Goal: Transaction & Acquisition: Purchase product/service

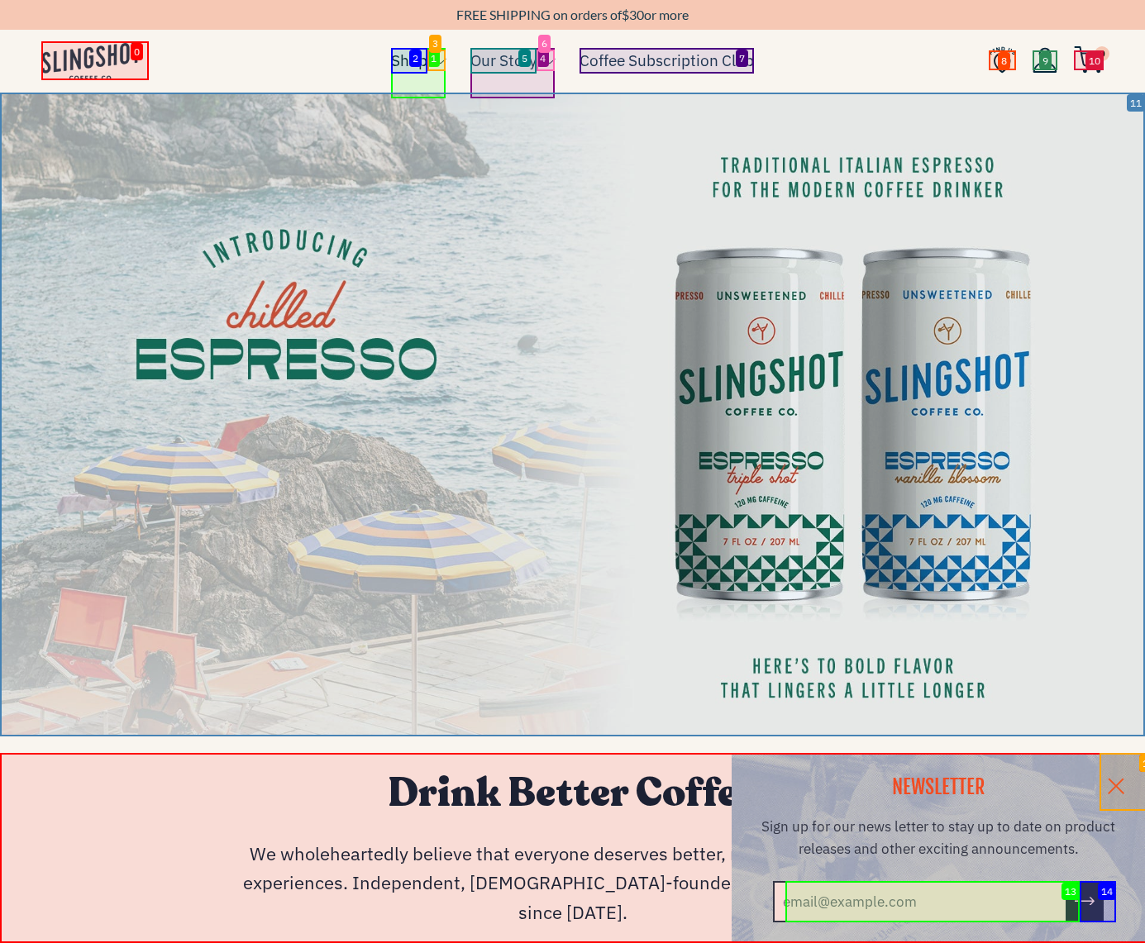
click at [409, 60] on link "Shop" at bounding box center [409, 60] width 36 height 25
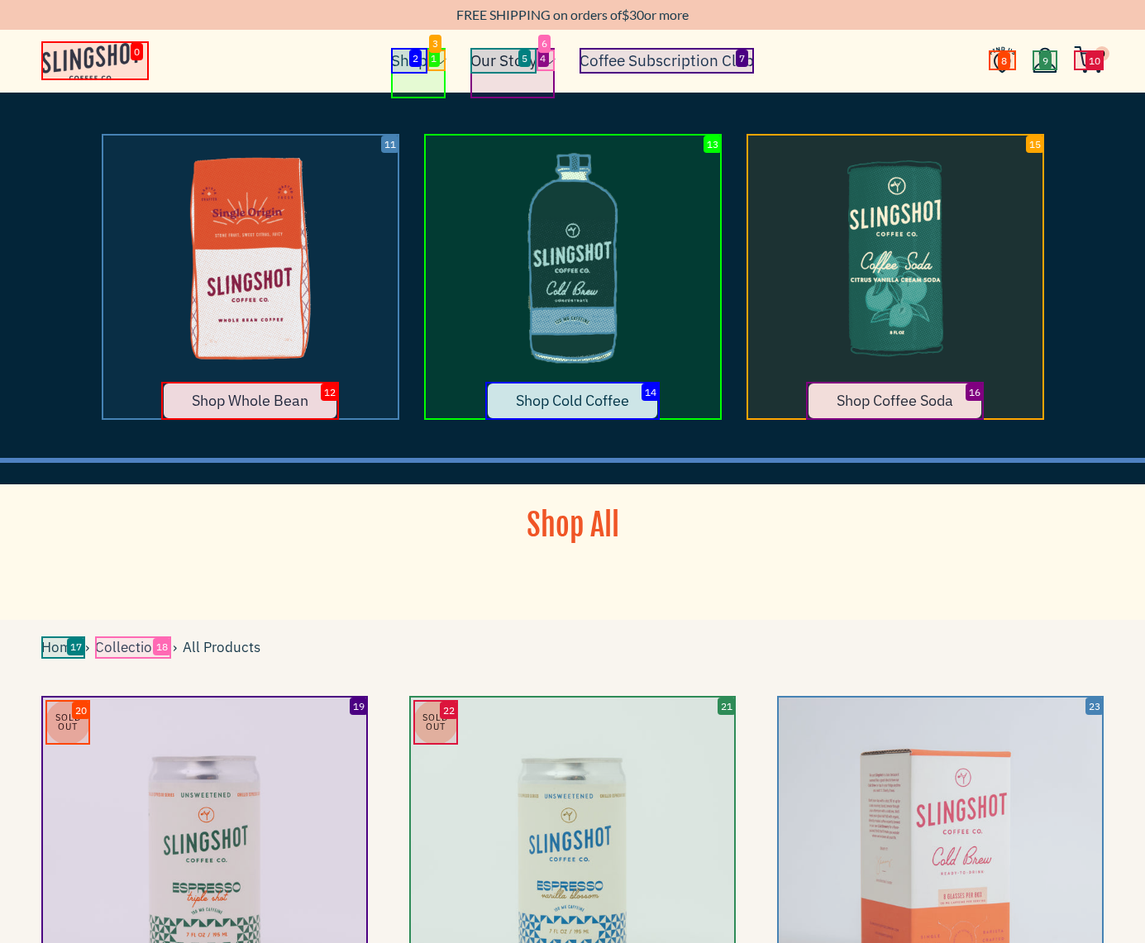
click at [503, 60] on link "Our Story" at bounding box center [503, 60] width 66 height 25
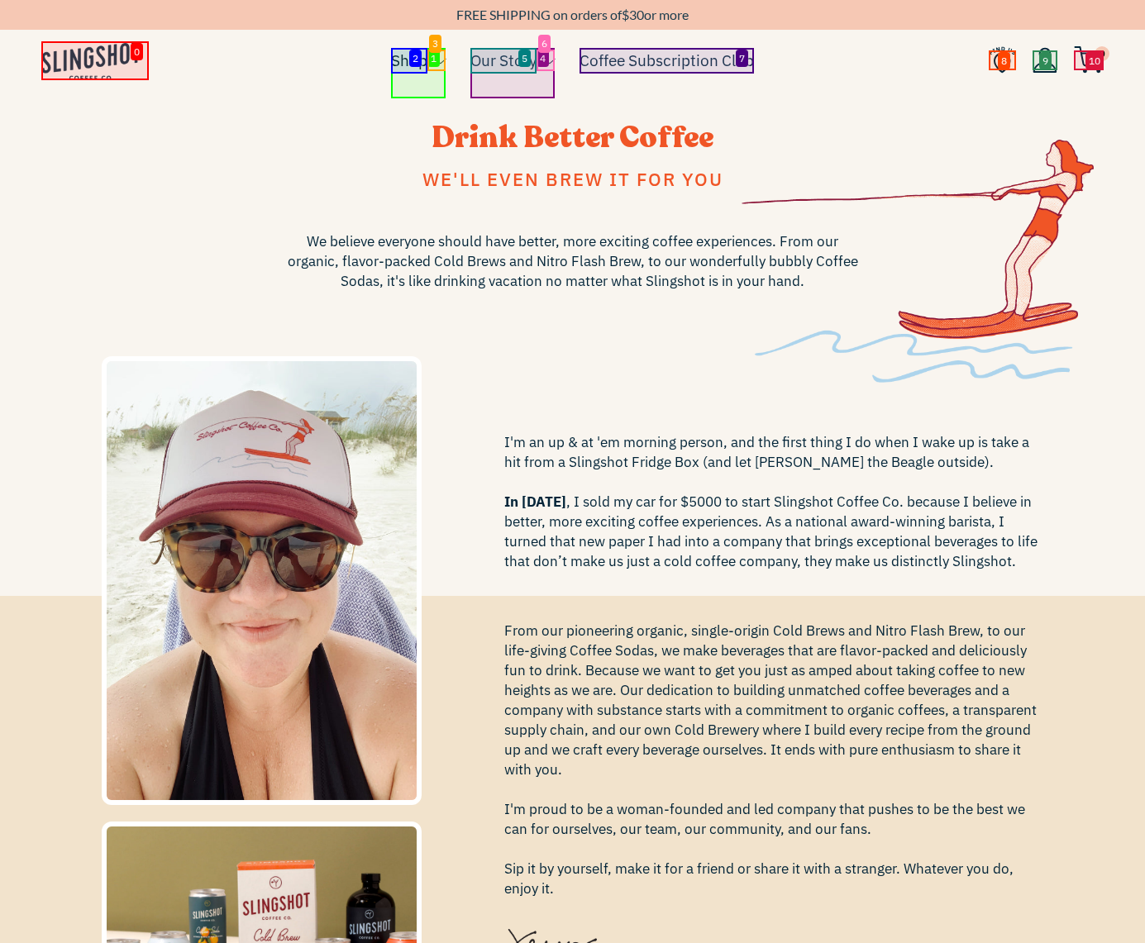
click at [409, 60] on link "Shop" at bounding box center [409, 60] width 36 height 25
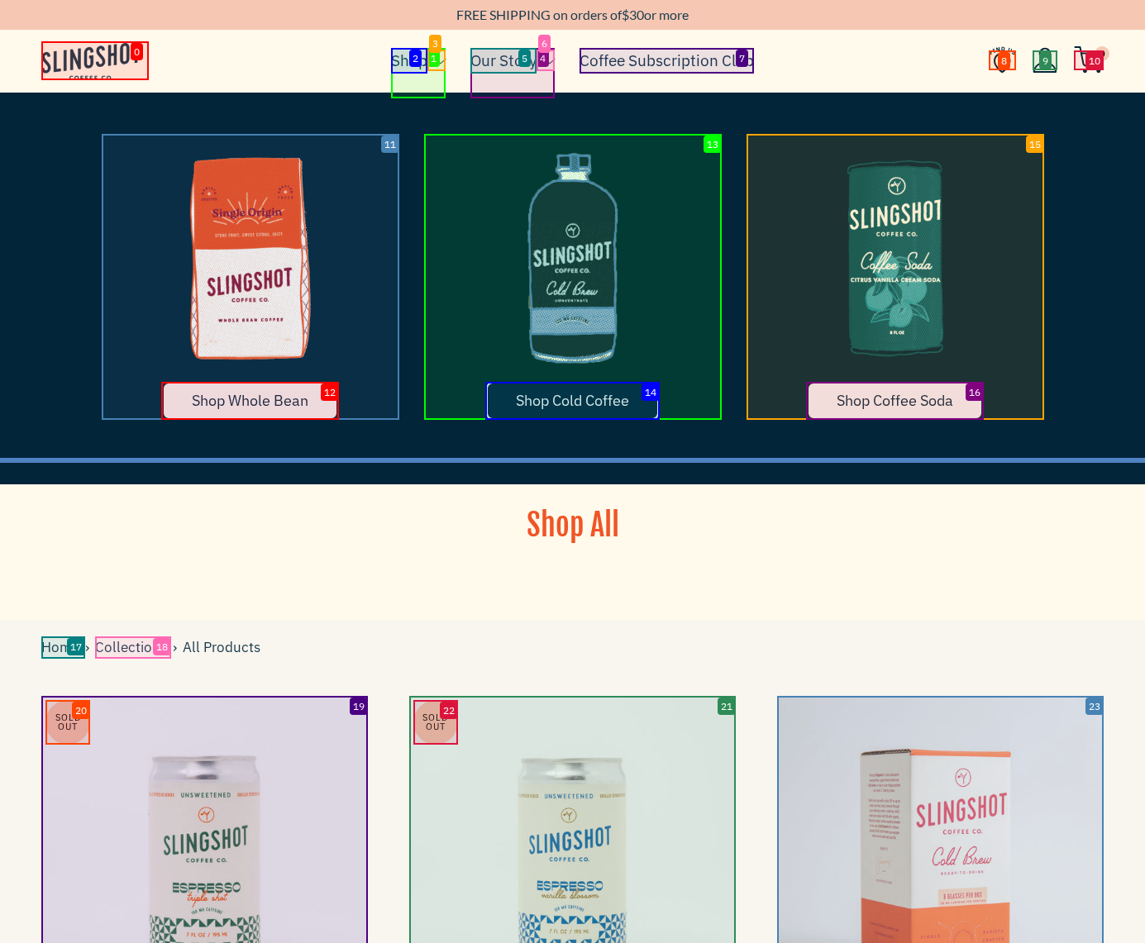
click at [572, 400] on span "Shop Cold Coffee" at bounding box center [572, 400] width 113 height 19
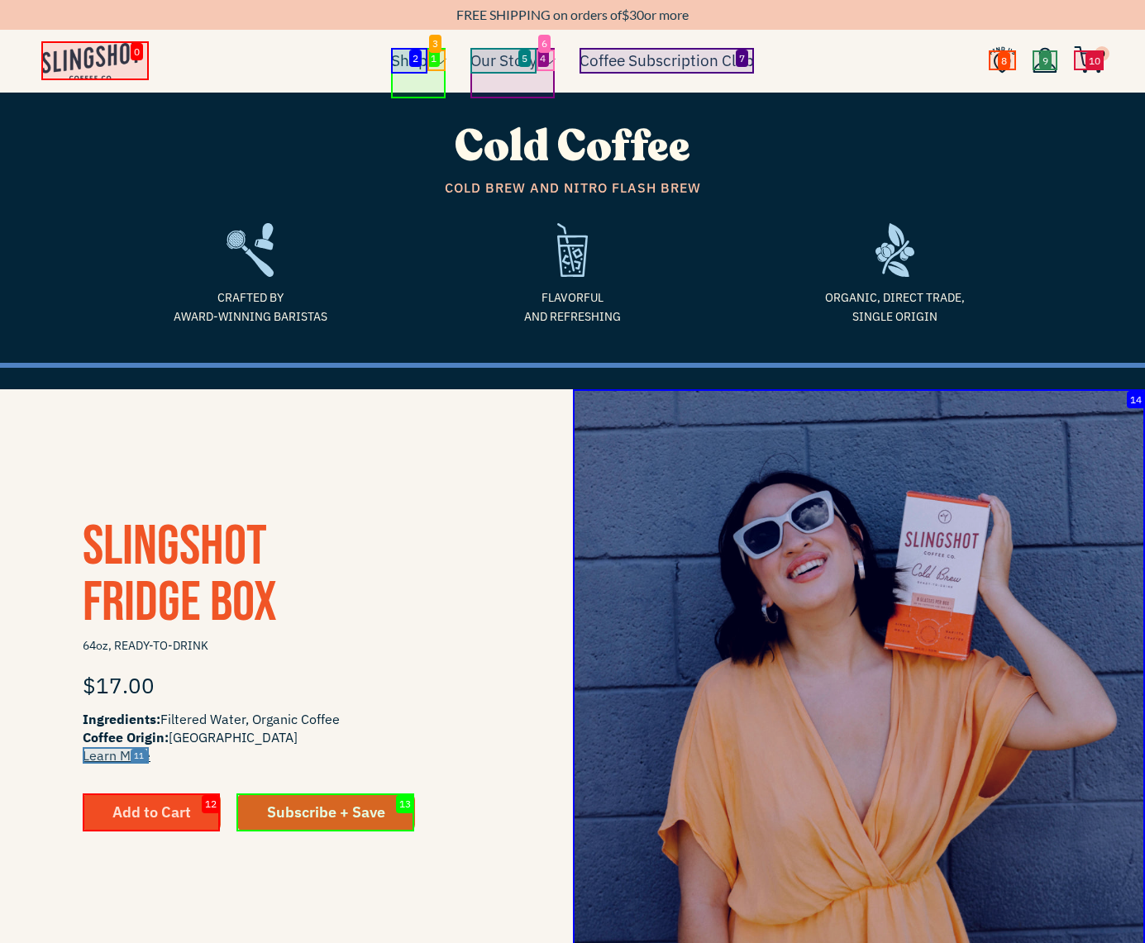
click at [151, 812] on span "Add to Cart" at bounding box center [151, 812] width 79 height 19
click at [1089, 60] on img at bounding box center [1089, 59] width 30 height 27
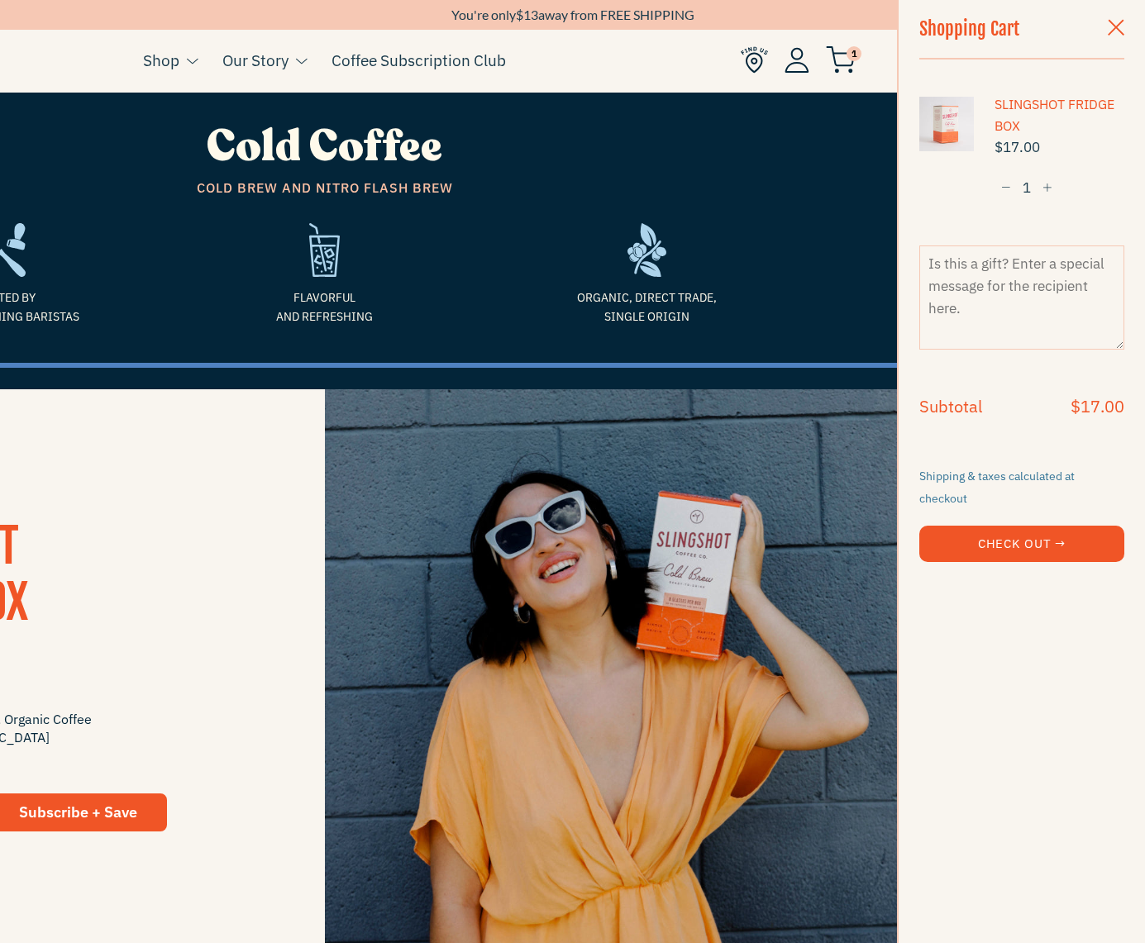
click at [1022, 529] on button "Check Out →" at bounding box center [1021, 544] width 205 height 36
